Goal: Task Accomplishment & Management: Use online tool/utility

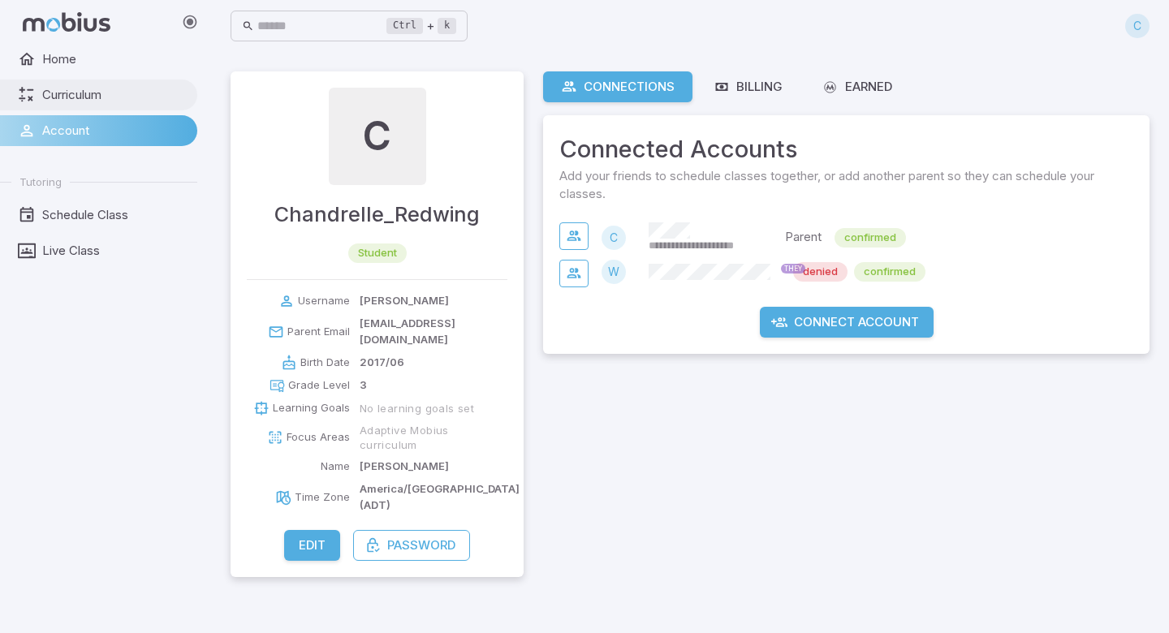
click at [76, 94] on span "Curriculum" at bounding box center [114, 95] width 144 height 18
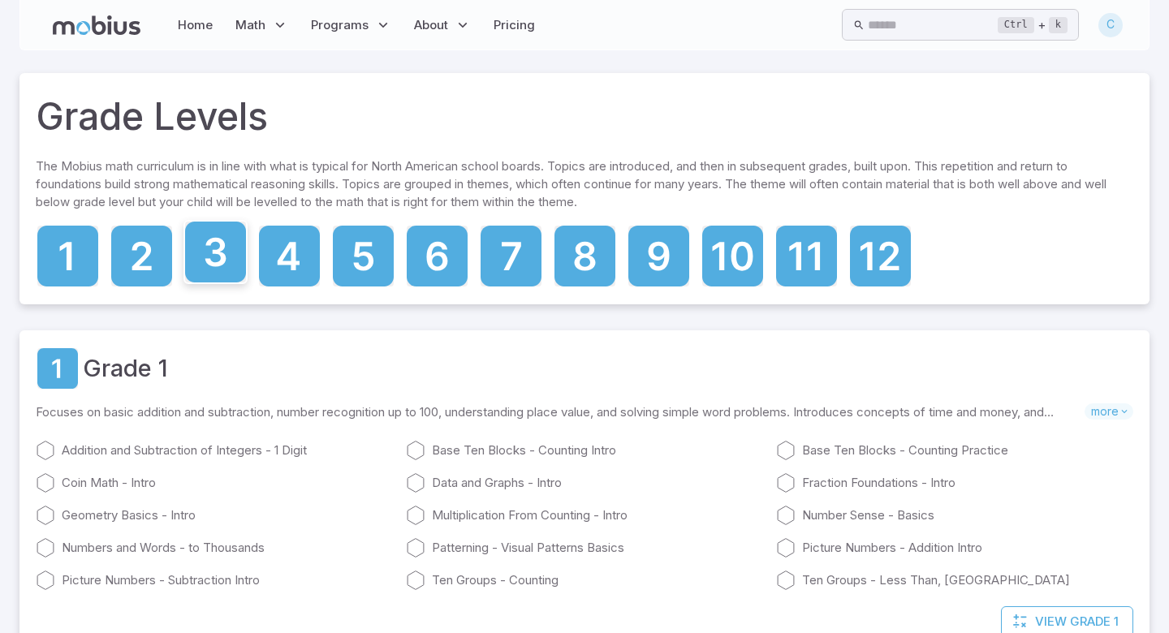
click at [227, 250] on icon at bounding box center [215, 252] width 61 height 61
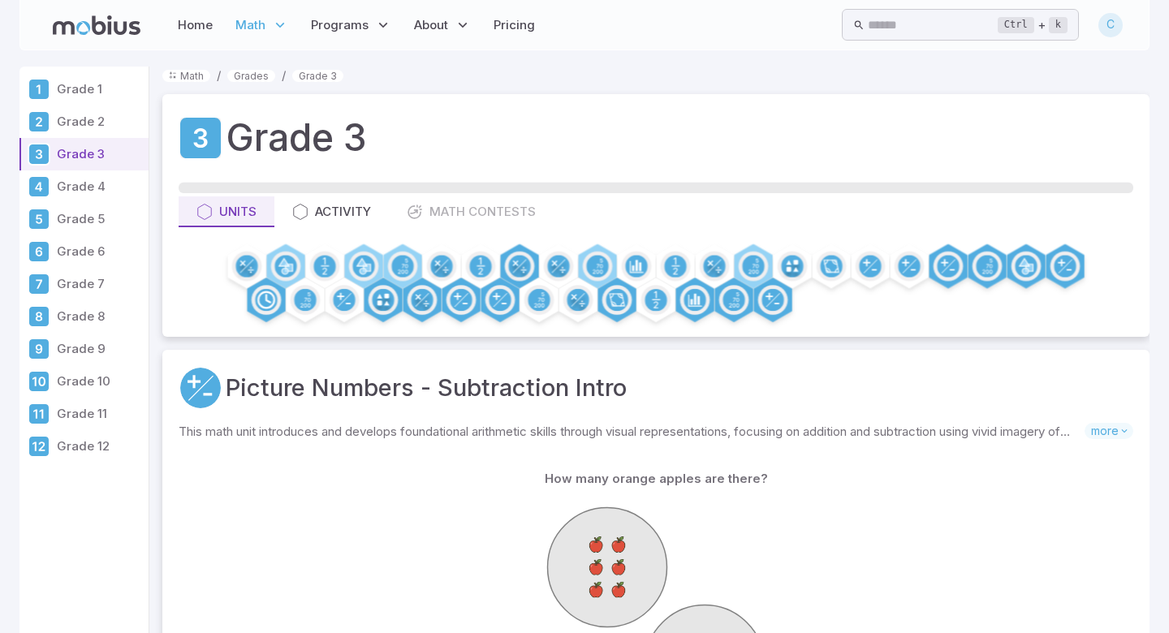
drag, startPoint x: 506, startPoint y: 335, endPoint x: 943, endPoint y: 532, distance: 479.7
drag, startPoint x: 1024, startPoint y: 566, endPoint x: 1030, endPoint y: 542, distance: 25.0
click at [1017, 538] on div at bounding box center [656, 618] width 922 height 248
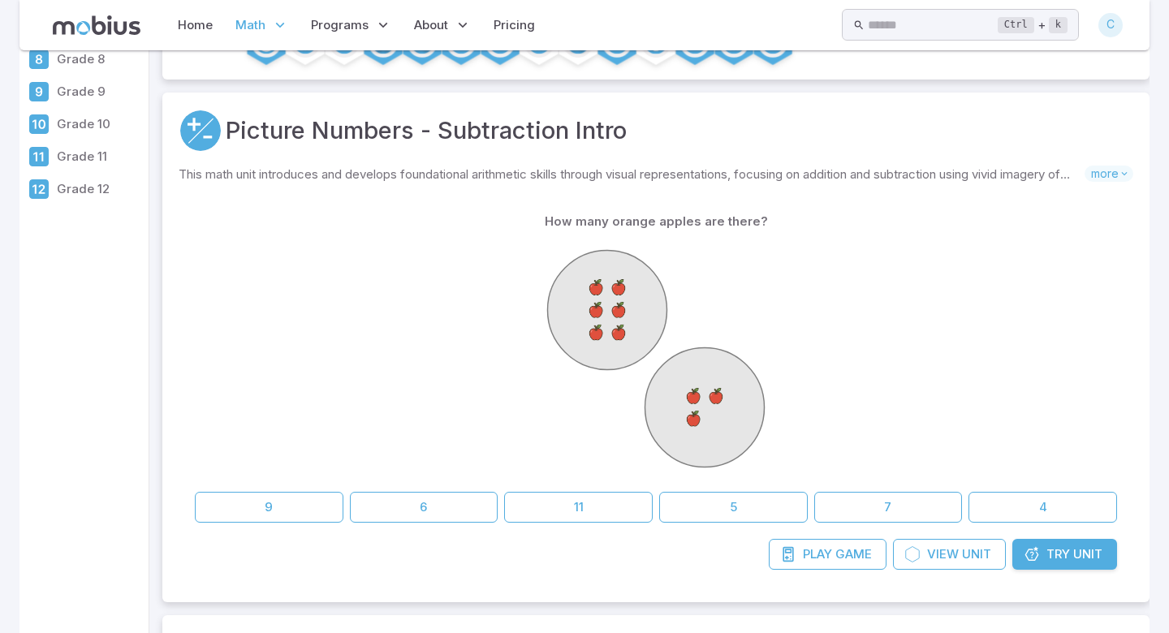
scroll to position [263, 0]
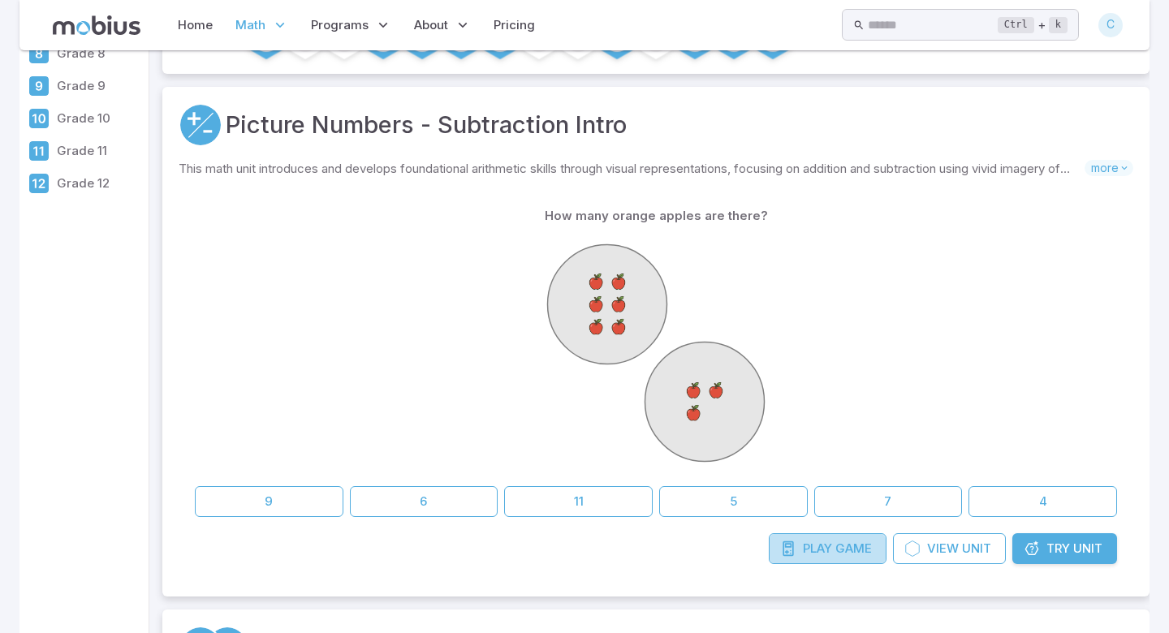
click at [823, 545] on span "Play" at bounding box center [817, 549] width 29 height 18
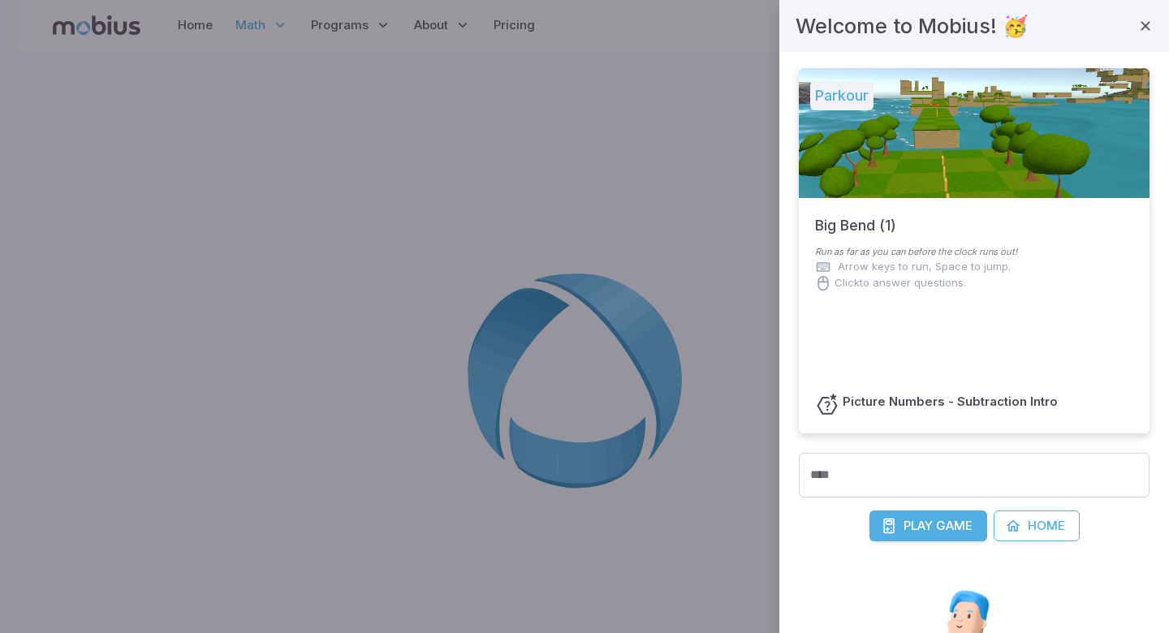
click at [939, 526] on span "Game" at bounding box center [954, 526] width 37 height 18
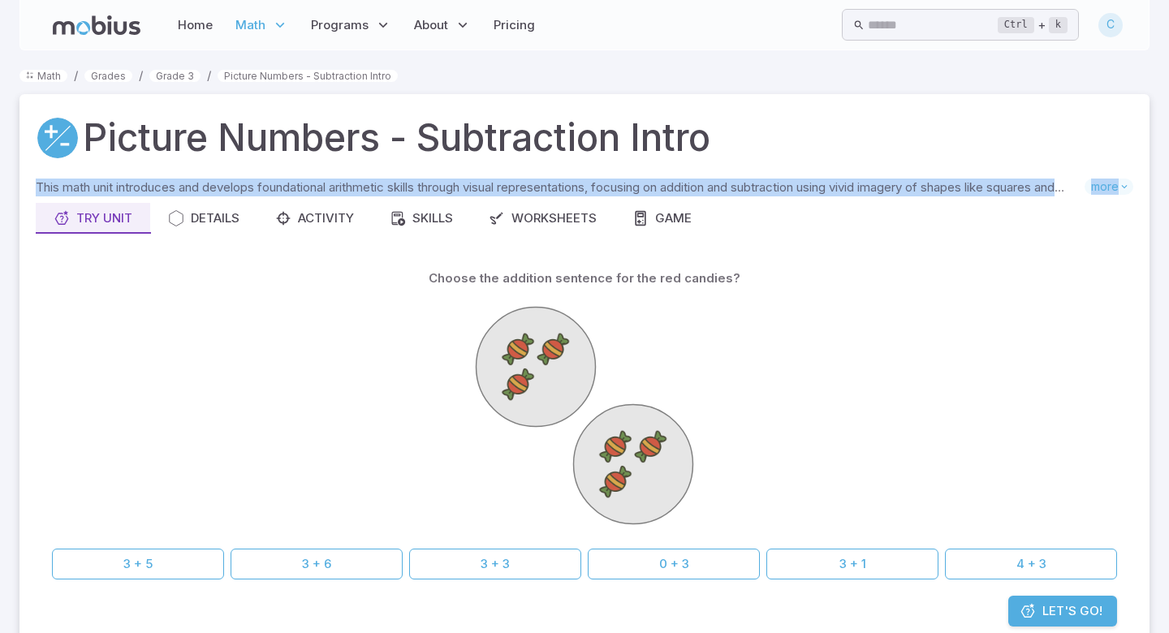
drag, startPoint x: 1151, startPoint y: 137, endPoint x: 1155, endPoint y: 231, distance: 94.3
click at [1155, 231] on section "Math / Grades / Grade 3 / Picture Numbers - Subtraction Intro Picture Numbers -…" at bounding box center [584, 601] width 1169 height 1102
click at [654, 205] on button "Game" at bounding box center [662, 218] width 95 height 31
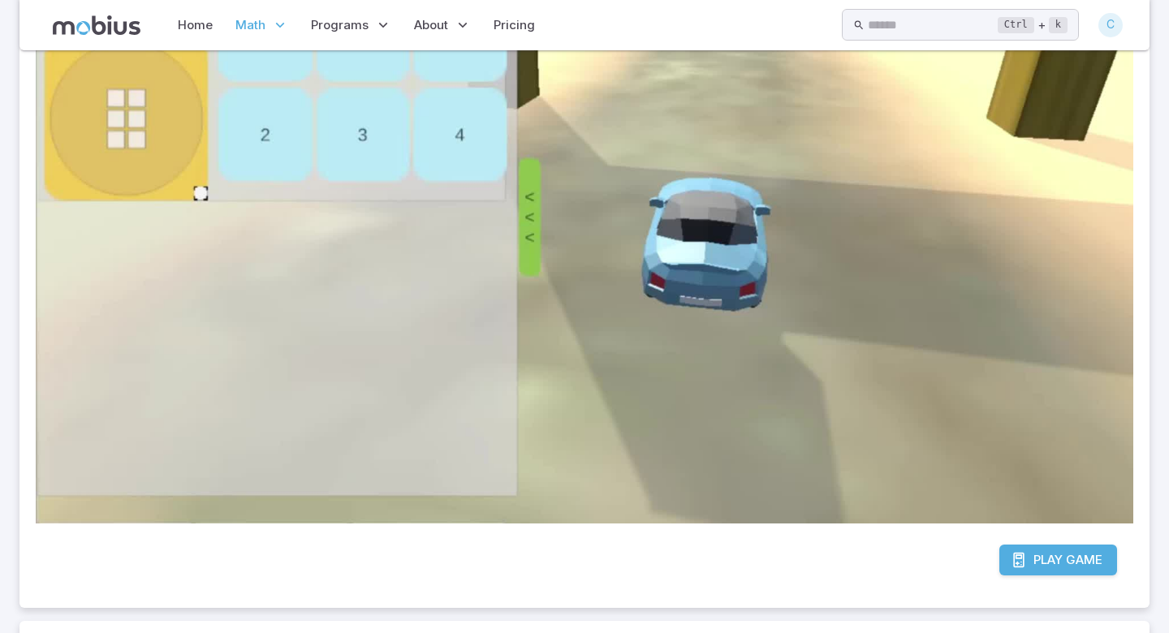
scroll to position [438, 0]
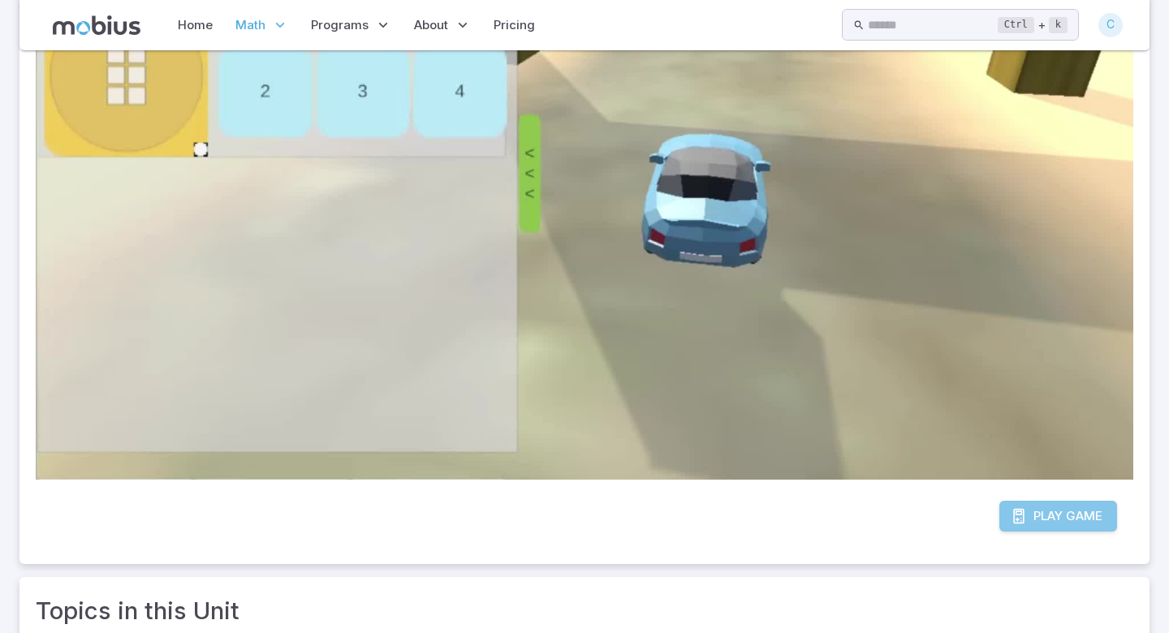
click at [1090, 507] on span "Game" at bounding box center [1084, 516] width 37 height 18
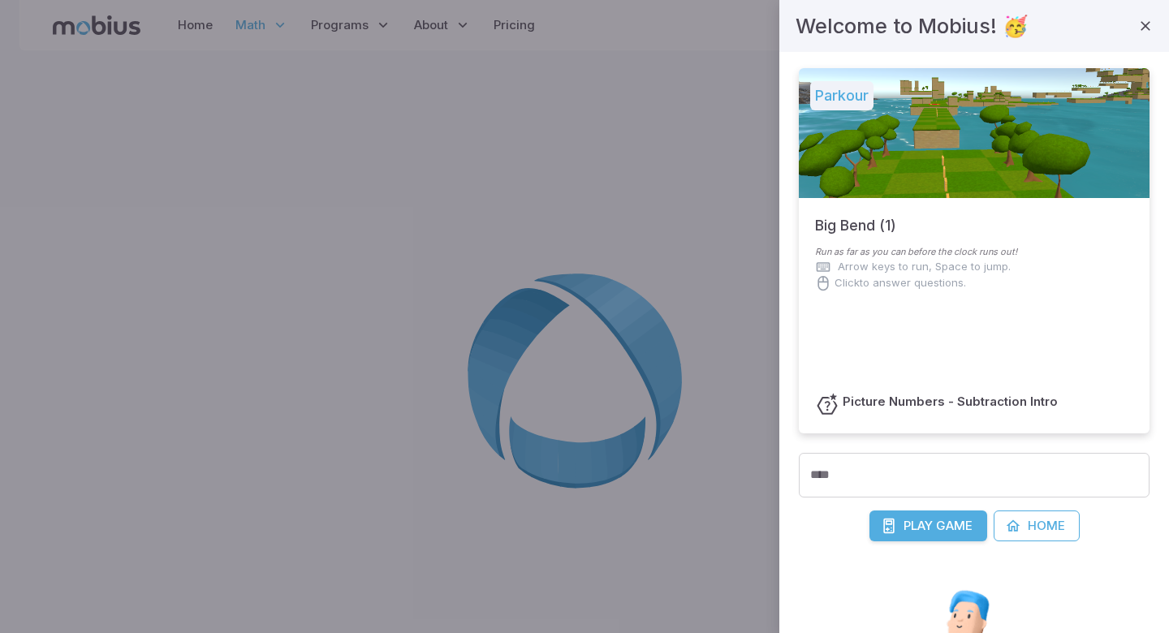
click at [943, 520] on span "Game" at bounding box center [954, 526] width 37 height 18
